Goal: Task Accomplishment & Management: Complete application form

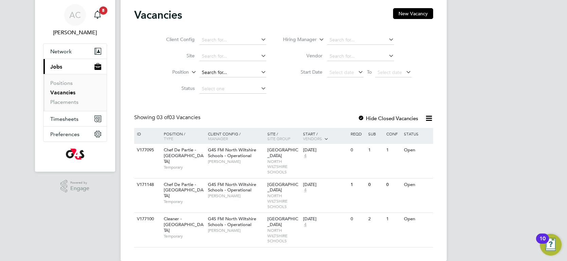
scroll to position [21, 0]
click at [412, 15] on button "New Vacancy" at bounding box center [413, 13] width 40 height 11
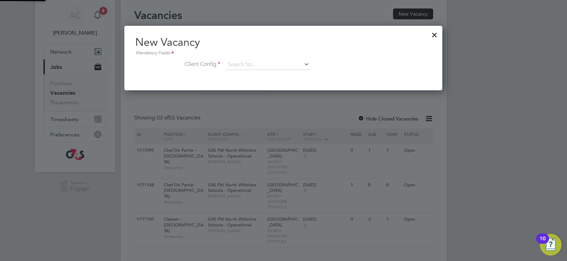
scroll to position [64, 318]
click at [302, 67] on input at bounding box center [268, 65] width 84 height 10
click at [270, 77] on li "G4S FM North Wiltshire Schools - Operational" at bounding box center [296, 74] width 140 height 9
type input "G4S FM North Wiltshire Schools - Operational"
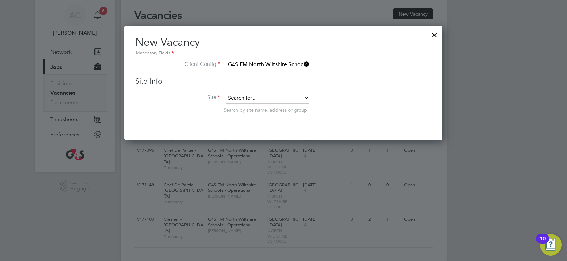
click at [273, 97] on input at bounding box center [268, 98] width 84 height 10
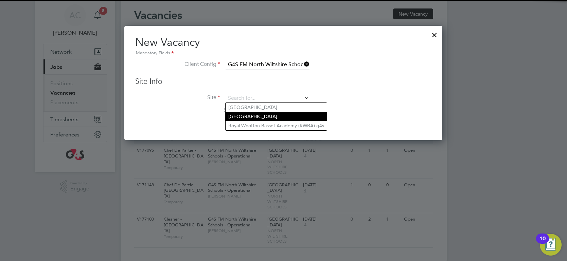
click at [283, 118] on li "[GEOGRAPHIC_DATA]" at bounding box center [276, 116] width 101 height 9
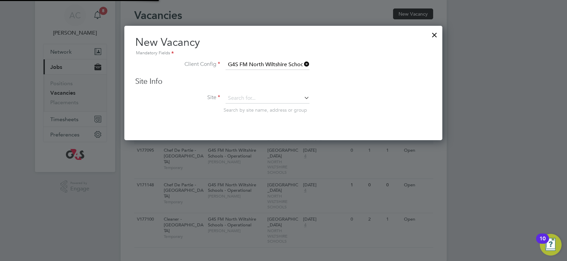
type input "[GEOGRAPHIC_DATA]"
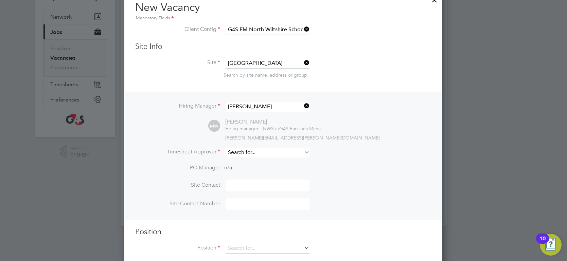
scroll to position [59, 0]
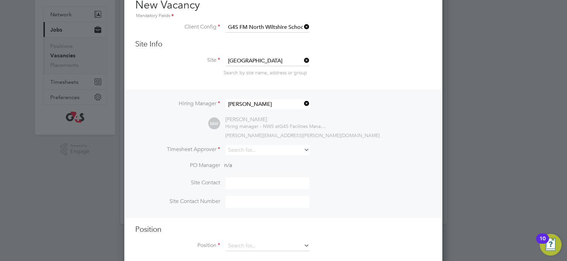
click at [303, 101] on icon at bounding box center [303, 104] width 0 height 10
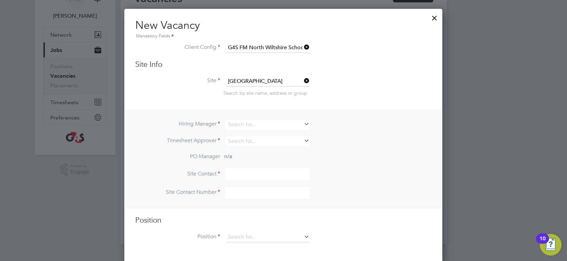
scroll to position [253, 318]
click at [303, 236] on icon at bounding box center [303, 237] width 0 height 10
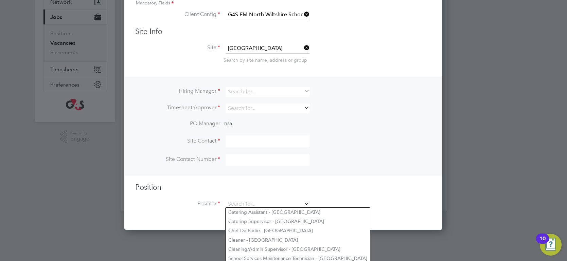
scroll to position [82, 0]
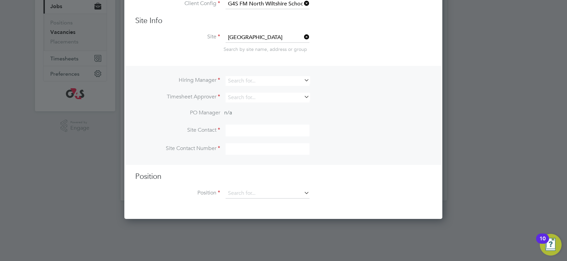
click at [442, 227] on div at bounding box center [283, 130] width 567 height 261
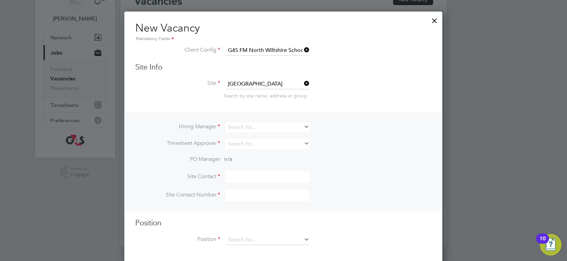
scroll to position [35, 0]
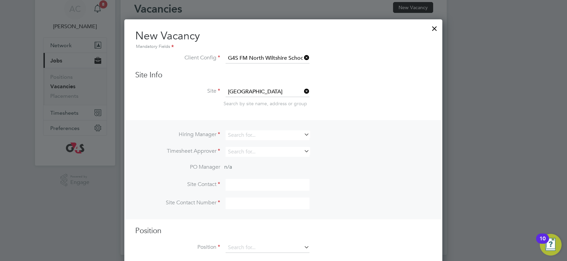
click at [433, 28] on div at bounding box center [435, 27] width 12 height 12
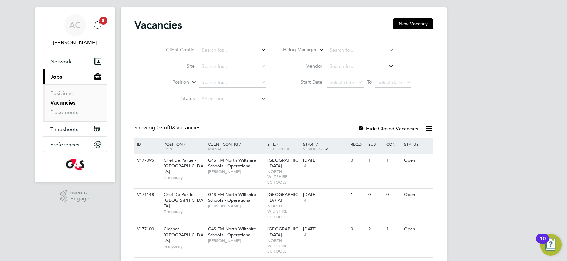
scroll to position [0, 0]
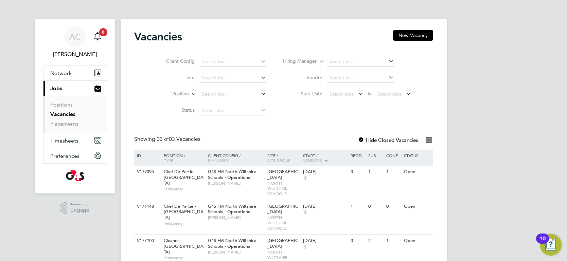
click at [102, 37] on div "Main navigation" at bounding box center [98, 37] width 14 height 14
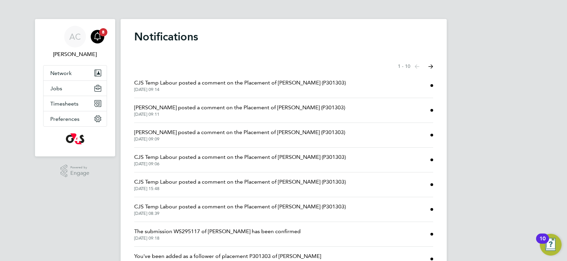
click at [408, 106] on li "[PERSON_NAME] posted a comment on the Placement of [PERSON_NAME] (P301303) [DAT…" at bounding box center [283, 110] width 299 height 25
click at [231, 111] on span "[PERSON_NAME] posted a comment on the Placement of [PERSON_NAME] (P301303)" at bounding box center [239, 108] width 211 height 8
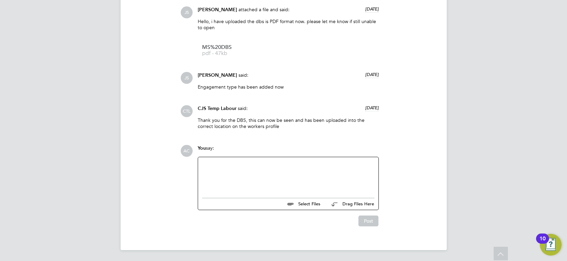
scroll to position [728, 0]
click at [214, 48] on span "MS%20DBS" at bounding box center [229, 47] width 54 height 5
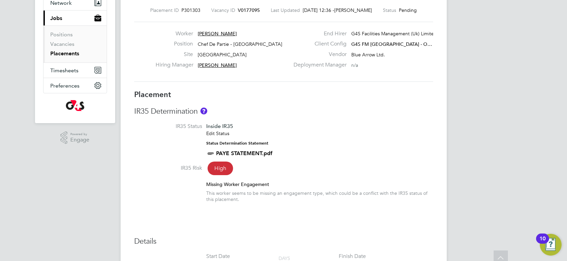
scroll to position [0, 0]
